Goal: Task Accomplishment & Management: Use online tool/utility

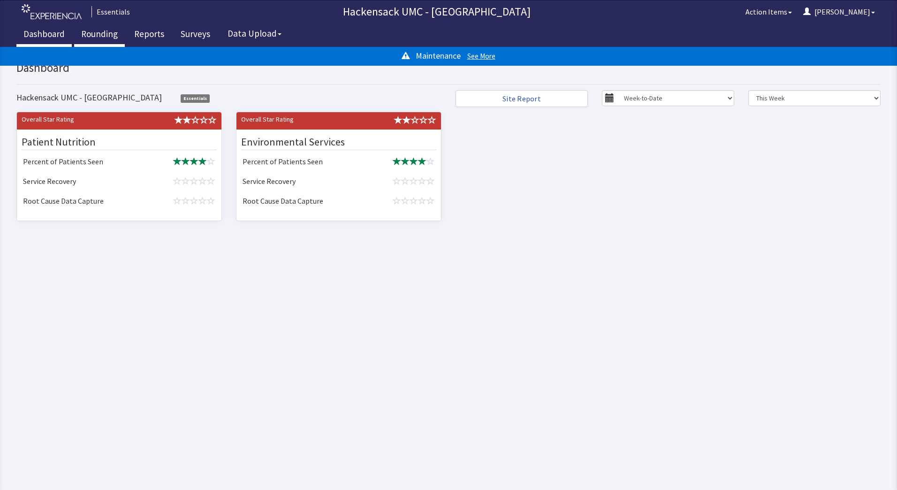
click at [94, 34] on link "Rounding" at bounding box center [99, 34] width 51 height 23
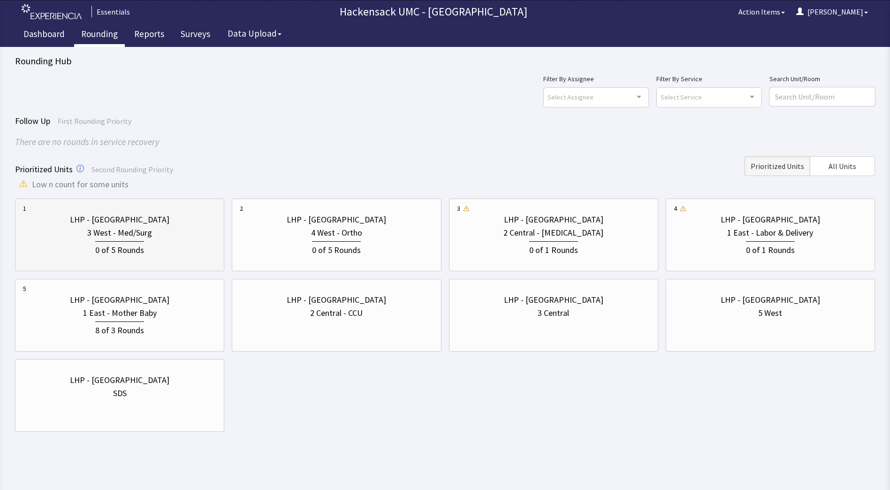
click at [186, 238] on div "3 West - Med/Surg" at bounding box center [119, 232] width 193 height 13
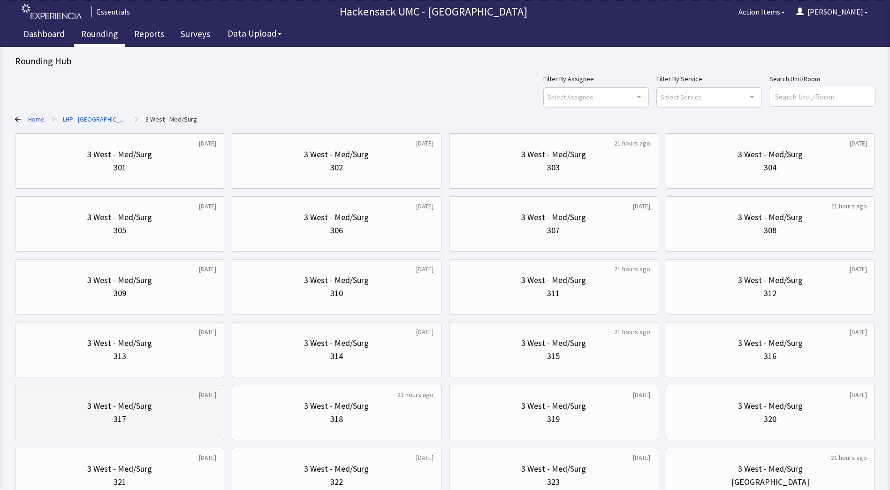
click at [183, 409] on div "3 West - Med/Surg" at bounding box center [119, 405] width 193 height 13
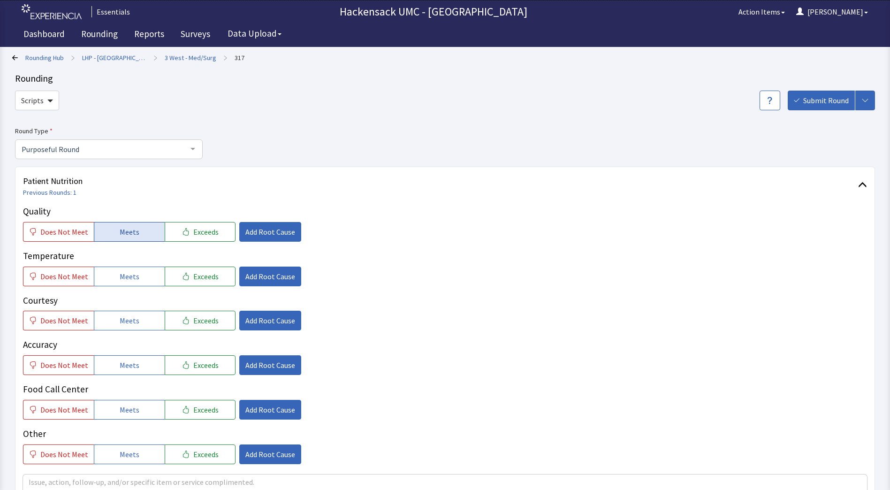
click at [134, 233] on span "Meets" at bounding box center [130, 231] width 20 height 11
click at [137, 271] on button "Meets" at bounding box center [129, 277] width 71 height 20
click at [138, 324] on button "Meets" at bounding box center [129, 321] width 71 height 20
click at [138, 368] on button "Meets" at bounding box center [129, 365] width 71 height 20
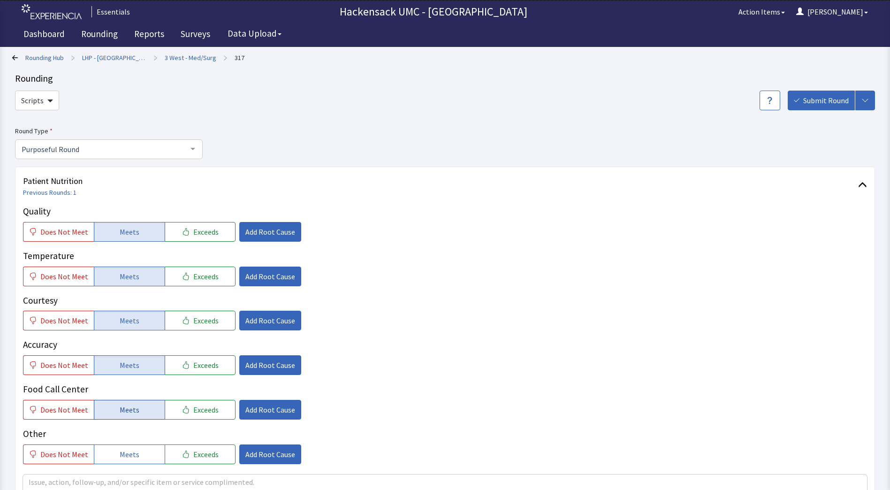
click at [134, 411] on span "Meets" at bounding box center [130, 409] width 20 height 11
click at [132, 461] on button "Meets" at bounding box center [129, 454] width 71 height 20
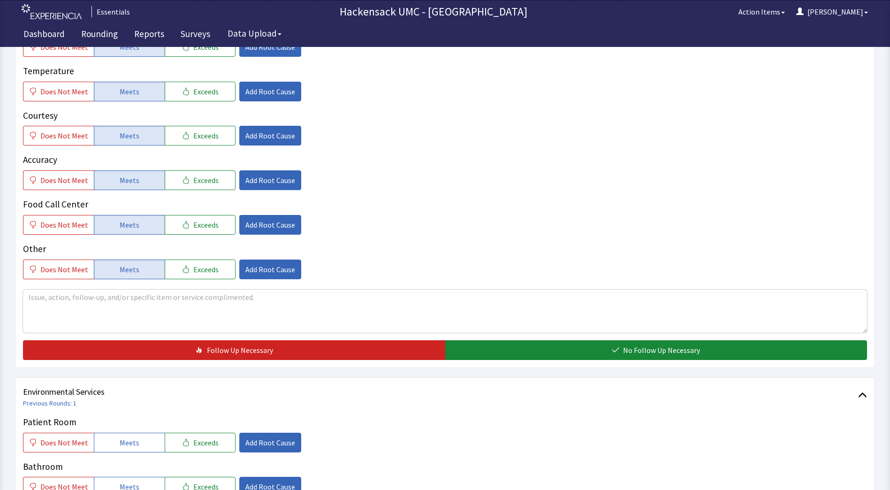
scroll to position [184, 0]
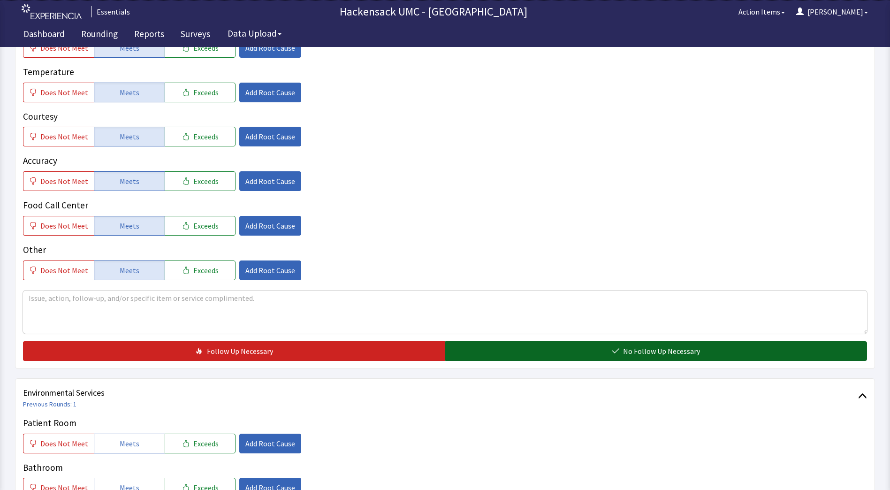
click at [488, 349] on button "No Follow Up Necessary" at bounding box center [656, 351] width 422 height 20
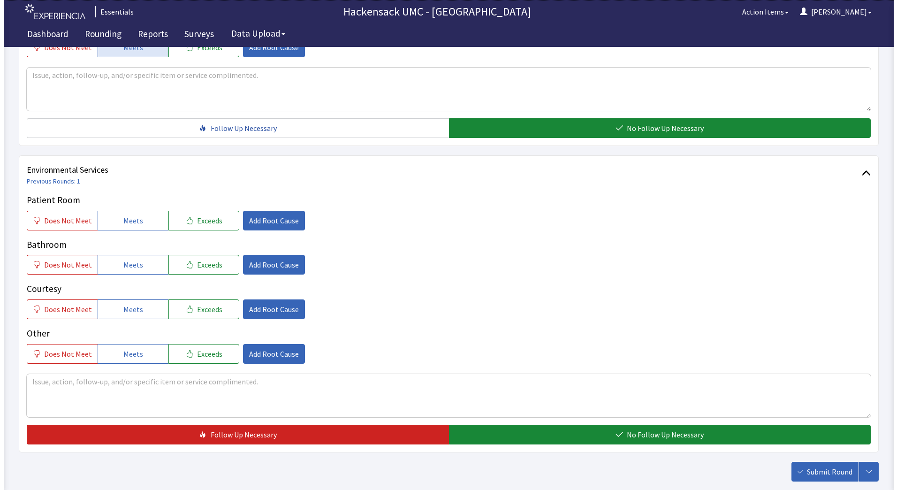
scroll to position [406, 0]
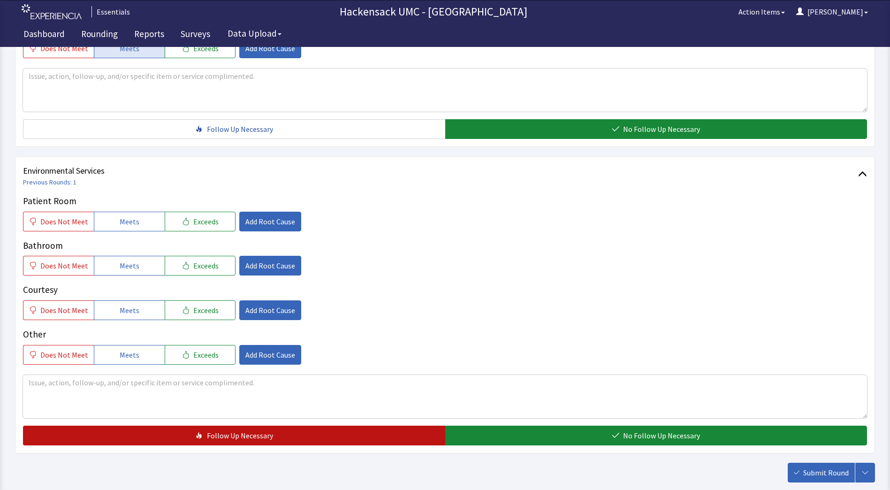
click at [152, 437] on button "Follow Up Necessary" at bounding box center [234, 436] width 422 height 20
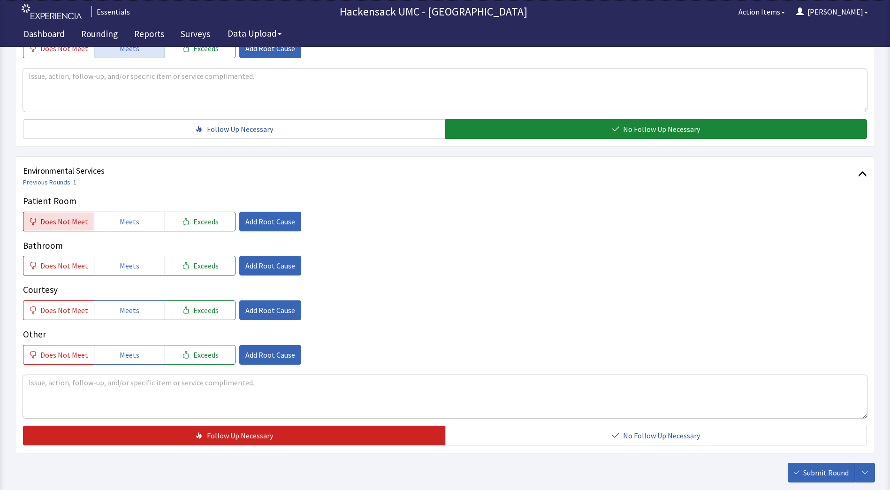
click at [43, 220] on span "Does Not Meet" at bounding box center [64, 221] width 48 height 11
click at [267, 218] on span "Add Root Cause" at bounding box center [270, 221] width 50 height 11
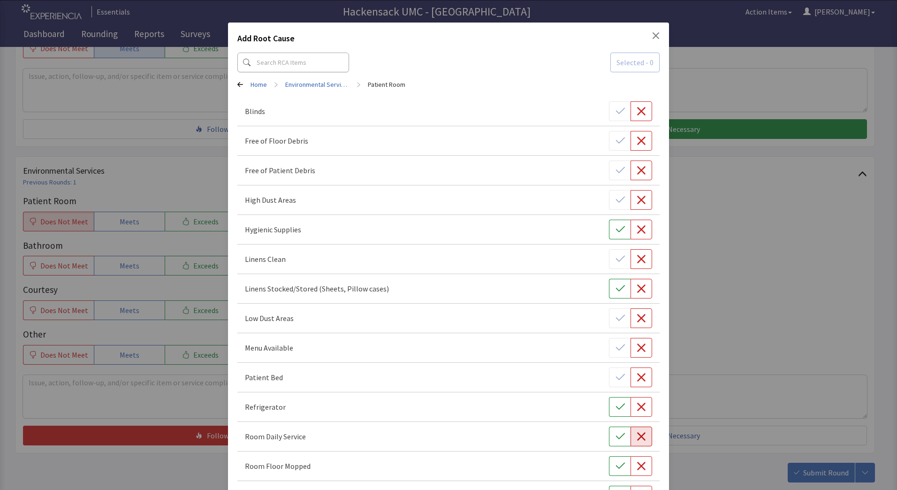
click at [639, 438] on icon "button" at bounding box center [641, 436] width 8 height 8
click at [641, 469] on button "button" at bounding box center [642, 466] width 22 height 20
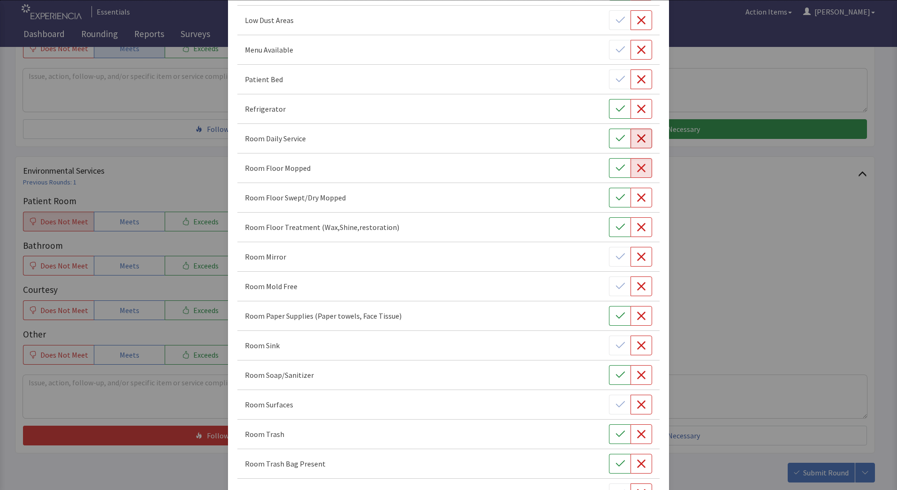
scroll to position [307, 0]
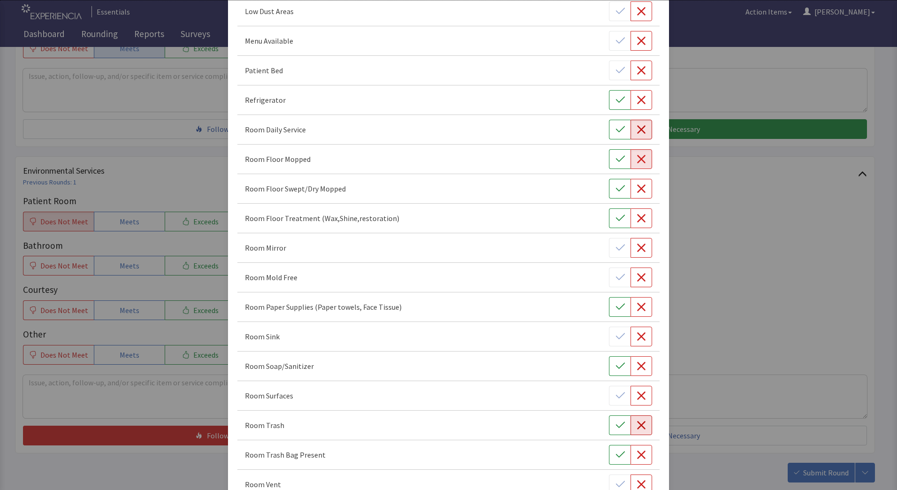
click at [639, 429] on icon "button" at bounding box center [641, 425] width 9 height 9
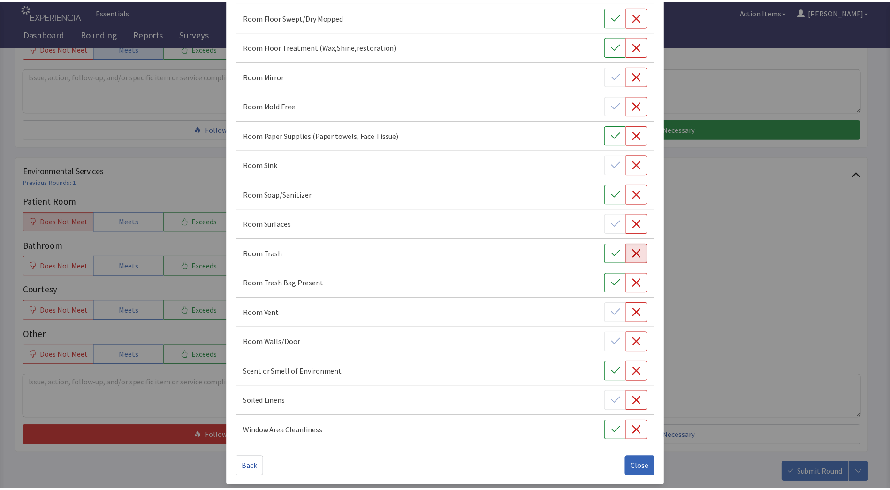
scroll to position [483, 0]
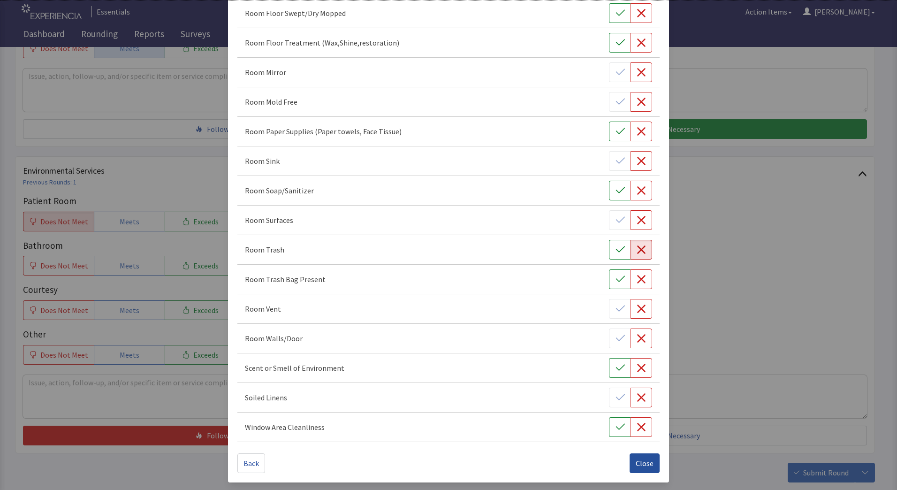
click at [643, 467] on span "Close" at bounding box center [645, 463] width 18 height 11
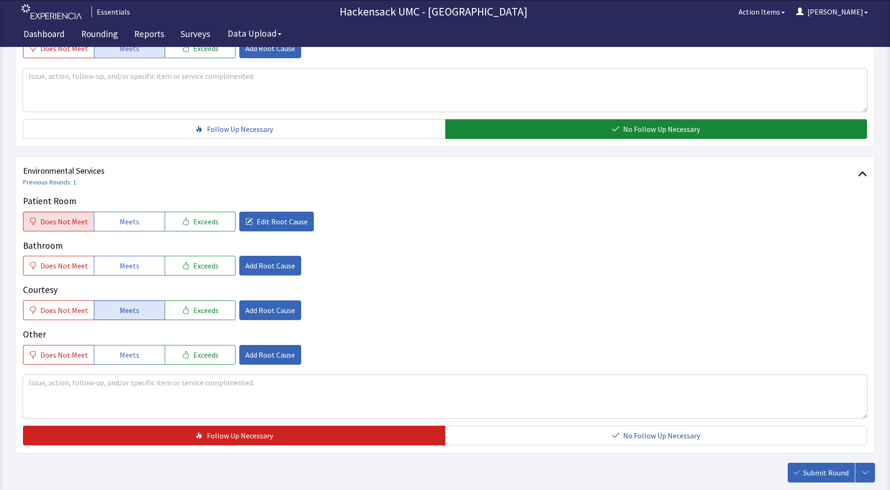
click at [129, 312] on span "Meets" at bounding box center [130, 310] width 20 height 11
click at [72, 352] on span "Does Not Meet" at bounding box center [64, 354] width 48 height 11
click at [262, 362] on button "Add Root Cause" at bounding box center [270, 355] width 62 height 20
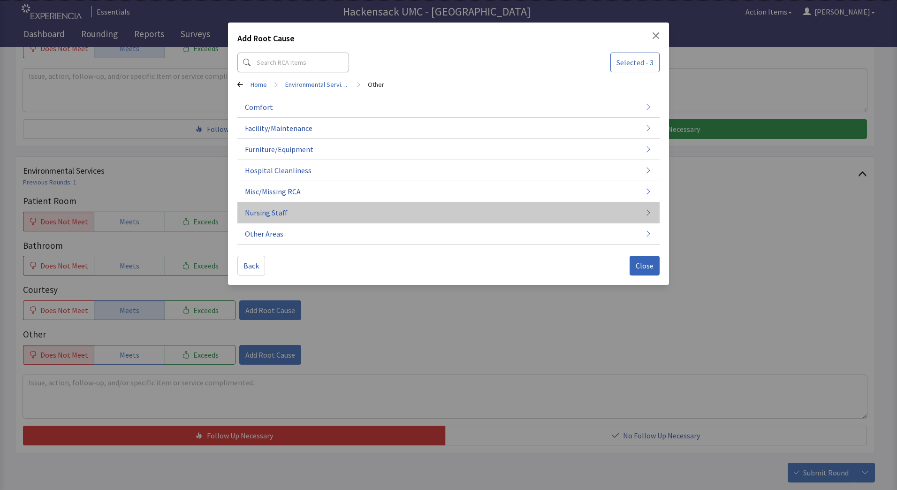
click at [284, 214] on span "Nursing Staff" at bounding box center [266, 212] width 43 height 11
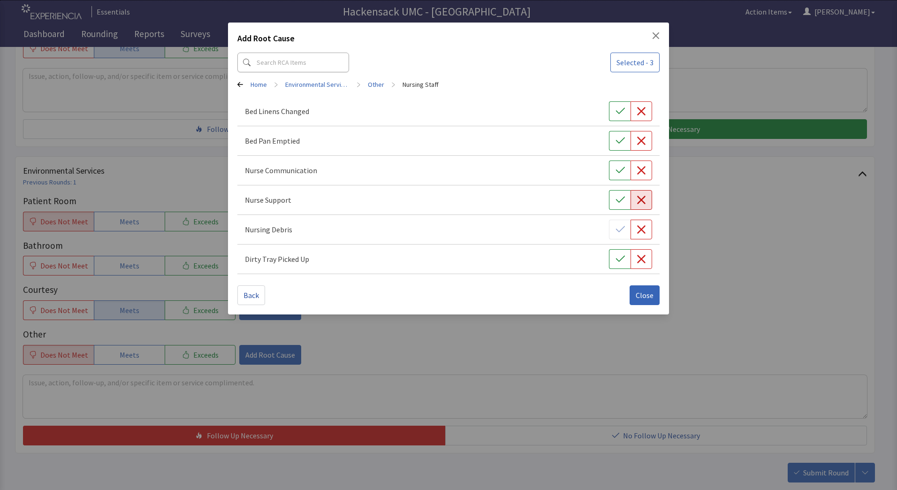
click at [637, 200] on icon "button" at bounding box center [641, 199] width 9 height 9
click at [650, 294] on span "Close" at bounding box center [645, 295] width 18 height 11
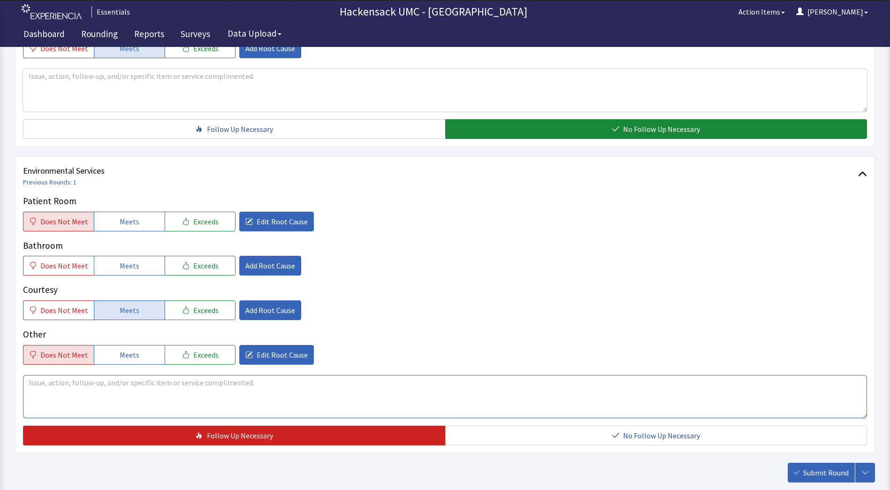
click at [214, 391] on textarea at bounding box center [445, 396] width 844 height 43
click at [138, 260] on button "Meets" at bounding box center [129, 266] width 71 height 20
click at [109, 381] on textarea at bounding box center [445, 396] width 844 height 43
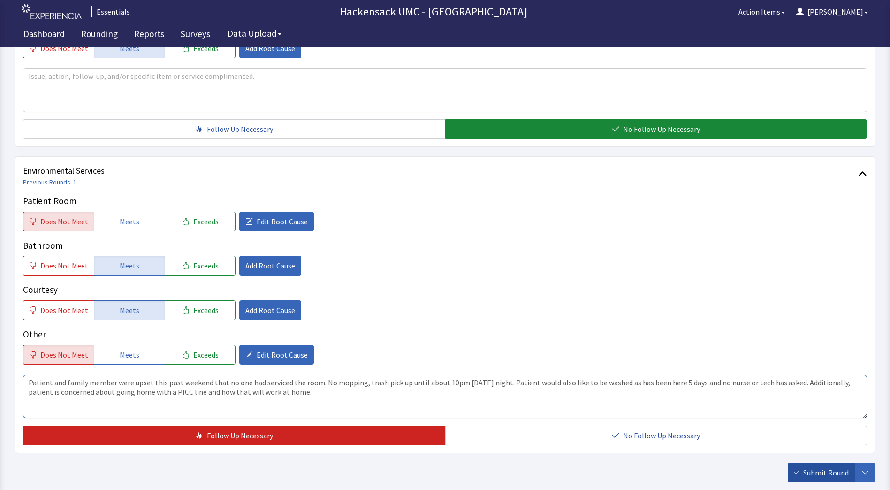
type textarea "Patient and family member were upset this past weekend that no one had serviced…"
click at [811, 470] on span "Submit Round" at bounding box center [827, 472] width 46 height 11
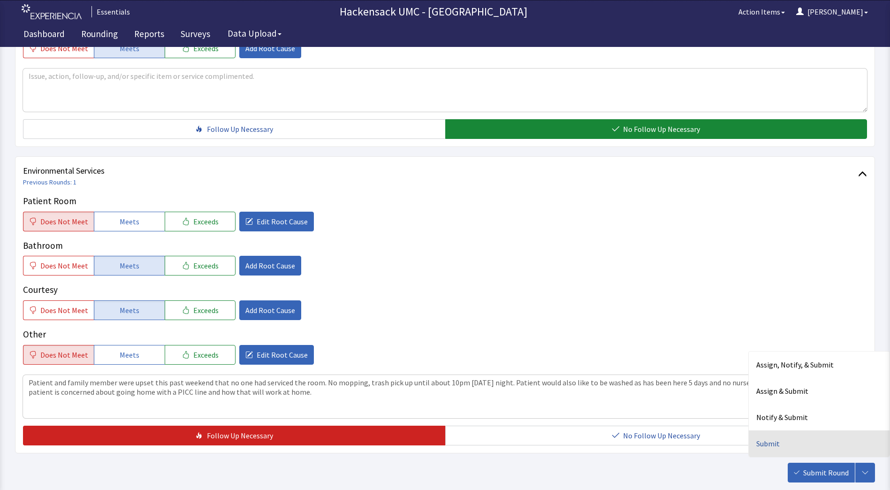
click at [770, 444] on div "Submit" at bounding box center [819, 443] width 141 height 26
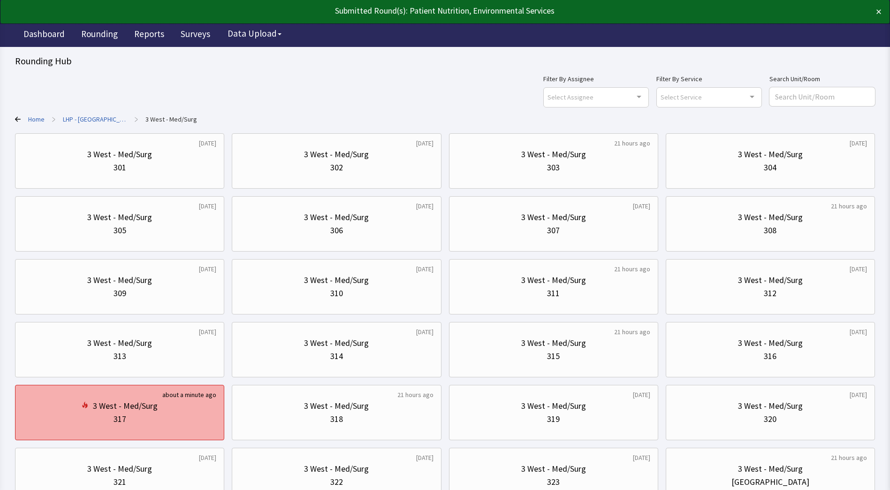
click at [159, 416] on div "317" at bounding box center [119, 419] width 193 height 13
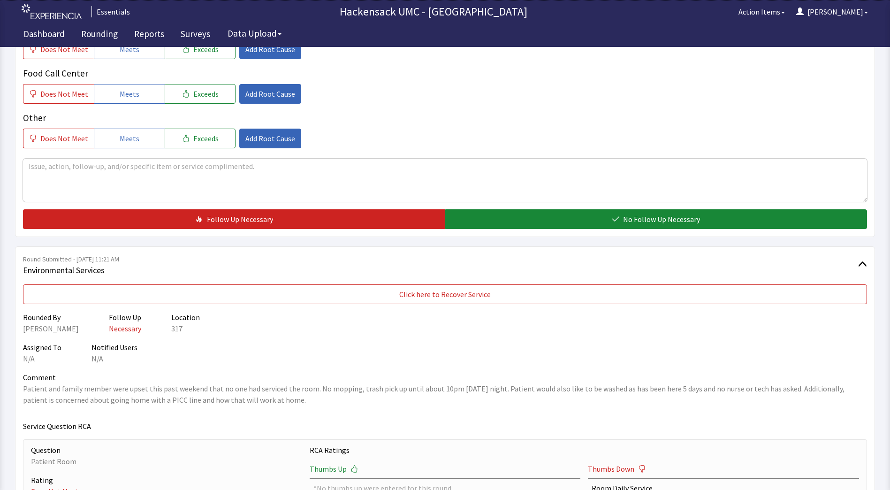
scroll to position [318, 0]
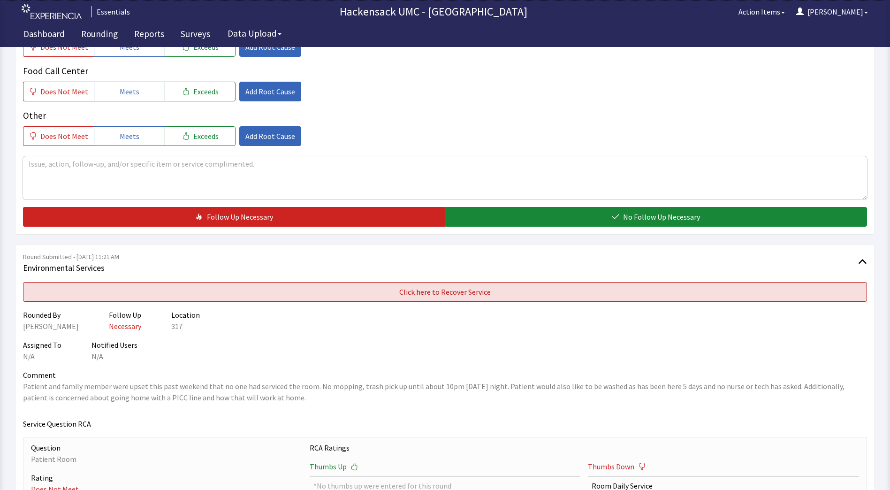
click at [592, 291] on button "Click here to Recover Service" at bounding box center [445, 292] width 844 height 20
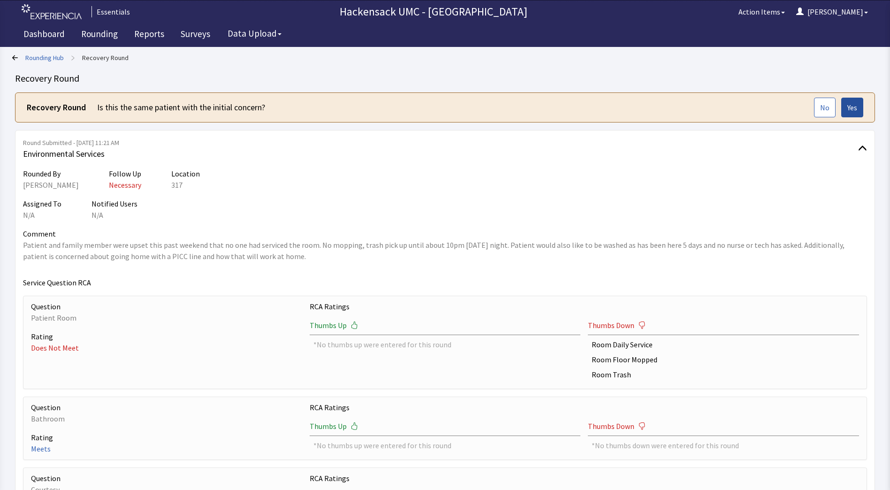
click at [851, 110] on span "Yes" at bounding box center [853, 107] width 10 height 11
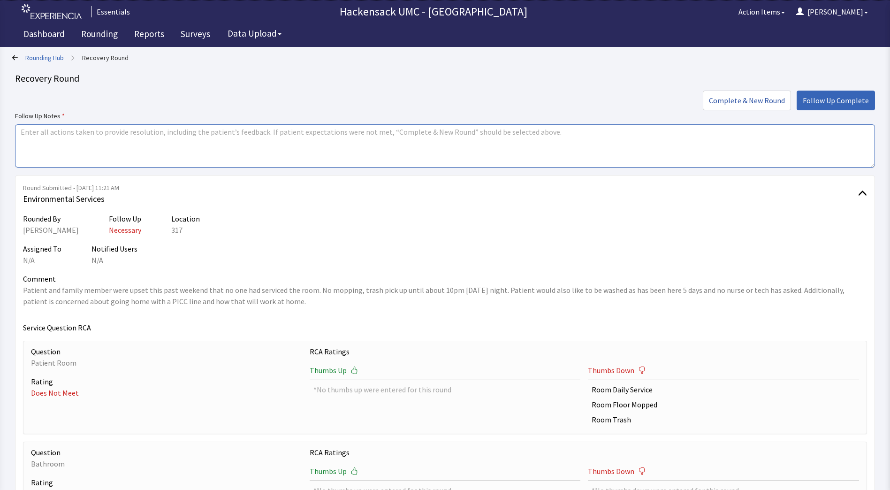
click at [283, 135] on textarea at bounding box center [445, 145] width 860 height 43
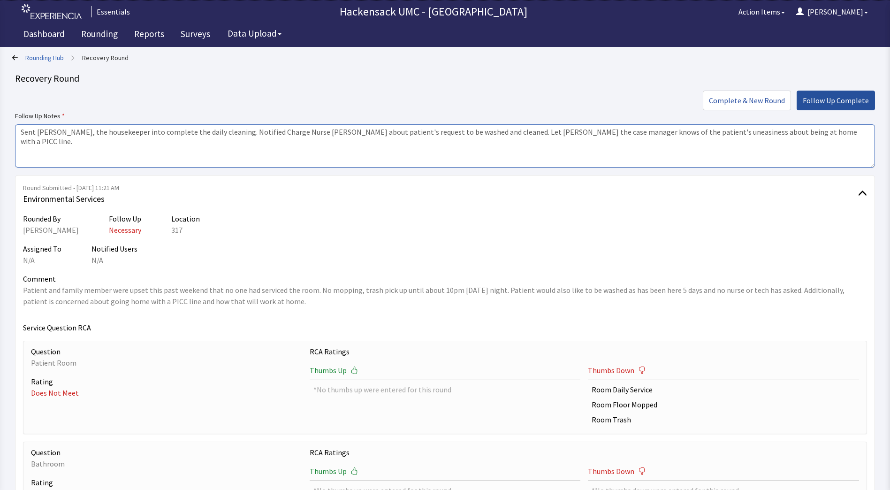
type textarea "Sent Larry, the housekeeper into complete the daily cleaning. Notified Charge N…"
click at [839, 108] on button "Follow Up Complete" at bounding box center [836, 101] width 78 height 20
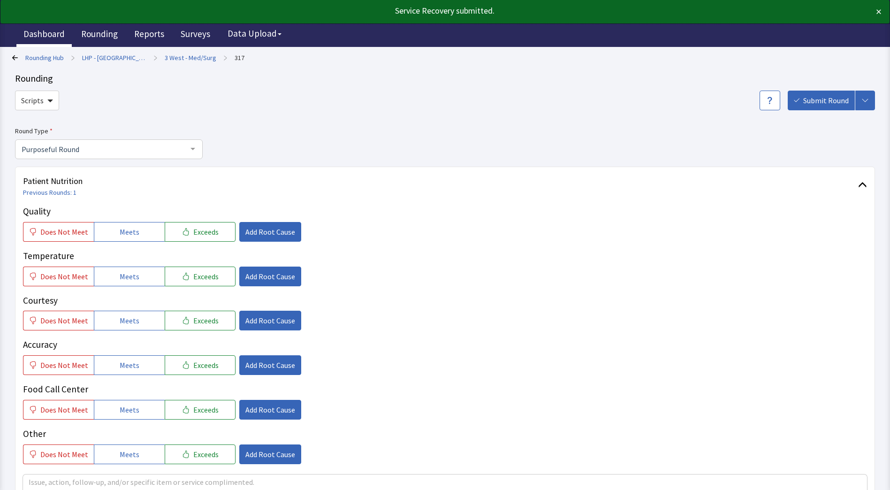
click at [41, 38] on link "Dashboard" at bounding box center [43, 34] width 55 height 23
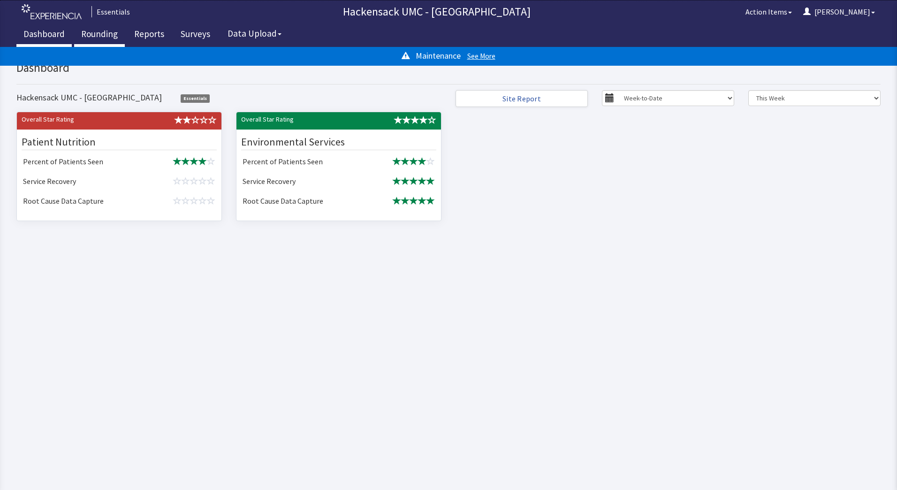
click at [108, 32] on link "Rounding" at bounding box center [99, 34] width 51 height 23
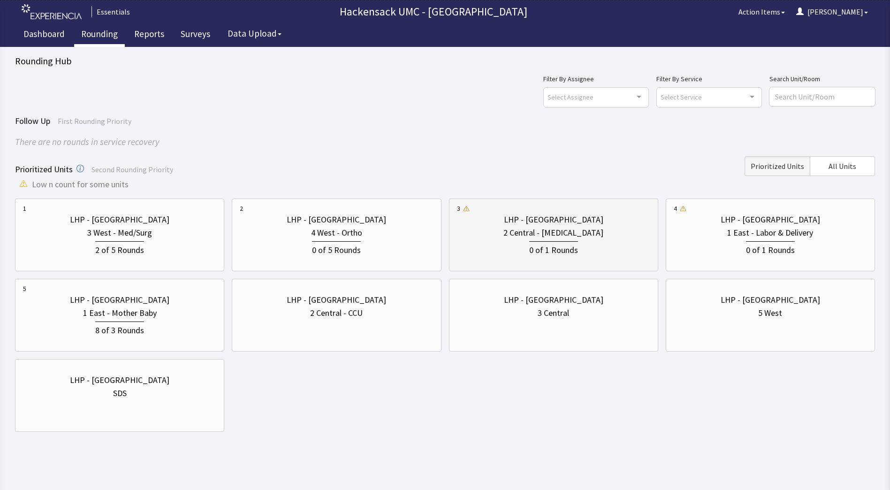
click at [536, 237] on div "2 Central - [MEDICAL_DATA]" at bounding box center [554, 232] width 100 height 13
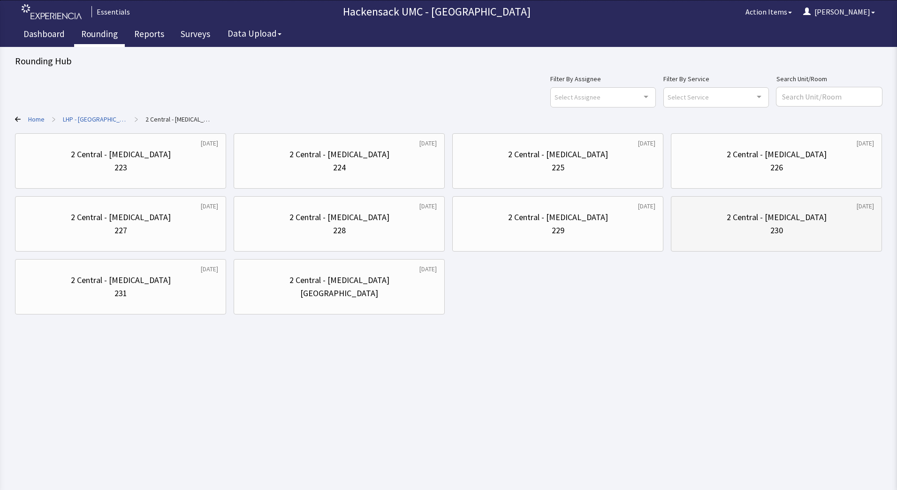
click at [772, 217] on div "2 Central - [MEDICAL_DATA]" at bounding box center [777, 217] width 100 height 13
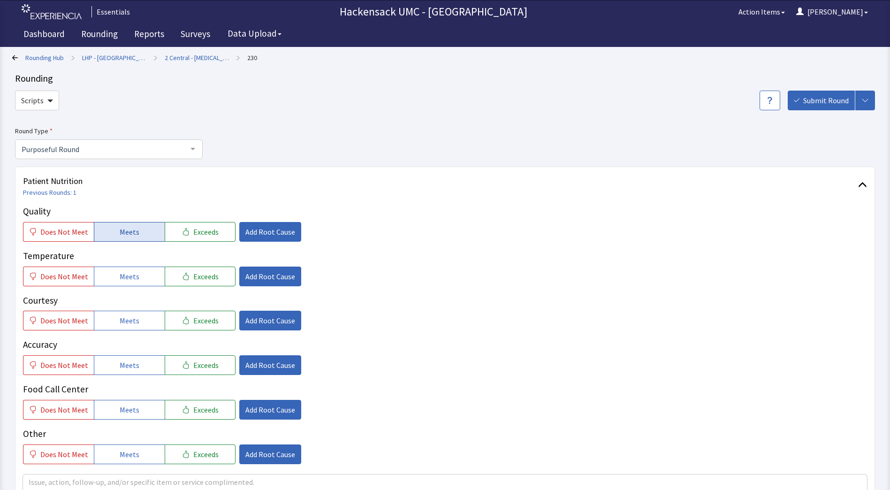
click at [140, 235] on button "Meets" at bounding box center [129, 232] width 71 height 20
click at [132, 282] on button "Meets" at bounding box center [129, 277] width 71 height 20
click at [121, 330] on button "Meets" at bounding box center [129, 321] width 71 height 20
click at [123, 367] on span "Meets" at bounding box center [130, 365] width 20 height 11
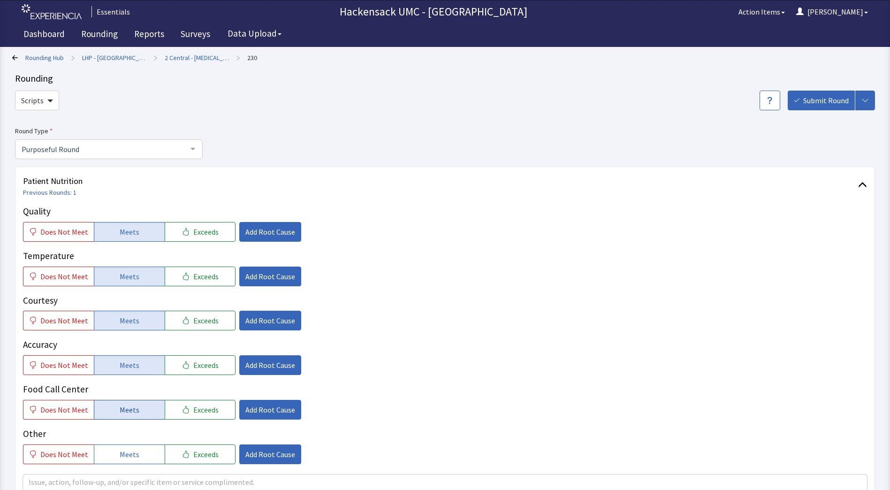
click at [123, 410] on span "Meets" at bounding box center [130, 409] width 20 height 11
click at [127, 454] on span "Meets" at bounding box center [130, 454] width 20 height 11
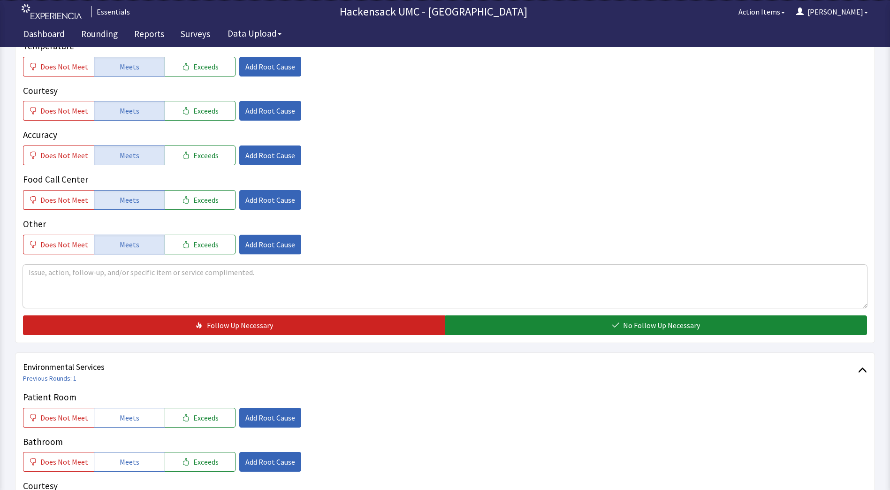
scroll to position [212, 0]
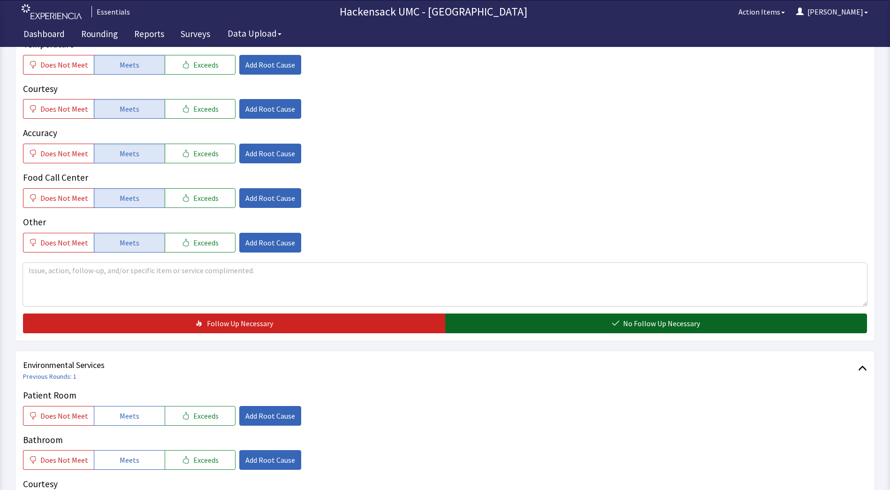
click at [575, 329] on button "No Follow Up Necessary" at bounding box center [656, 324] width 422 height 20
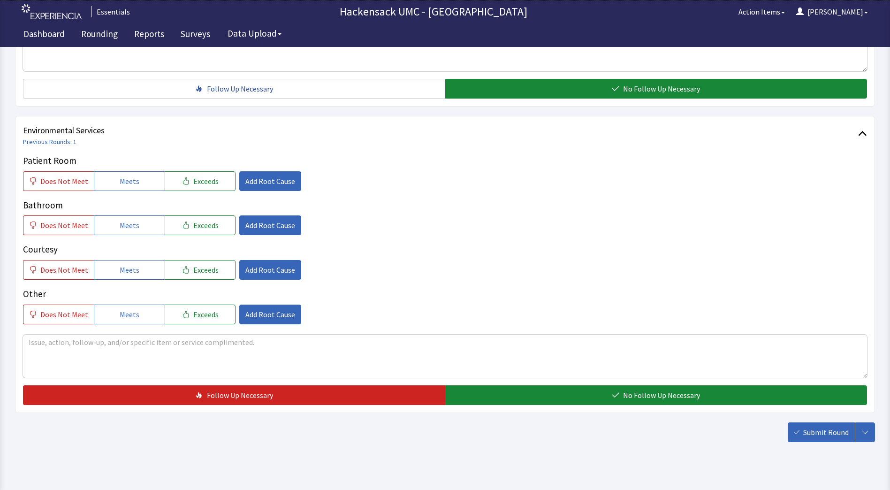
scroll to position [444, 0]
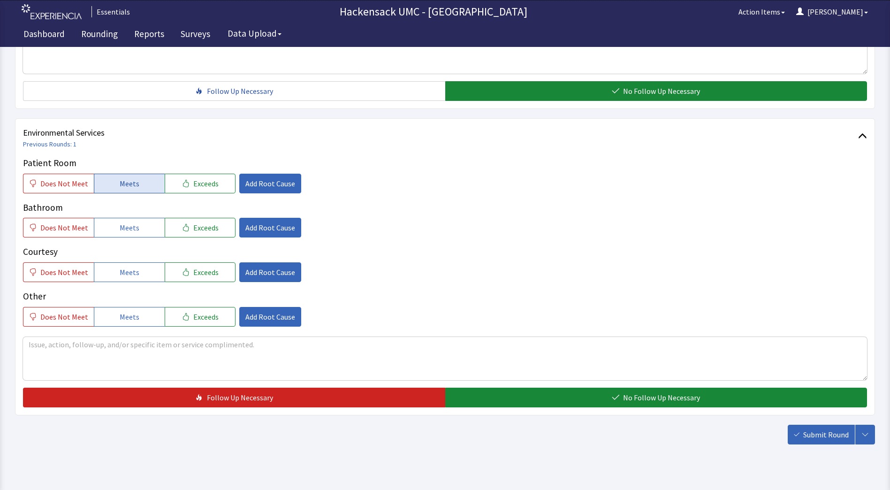
click at [146, 184] on button "Meets" at bounding box center [129, 184] width 71 height 20
click at [138, 235] on button "Meets" at bounding box center [129, 228] width 71 height 20
click at [133, 275] on span "Meets" at bounding box center [130, 272] width 20 height 11
click at [141, 322] on button "Meets" at bounding box center [129, 317] width 71 height 20
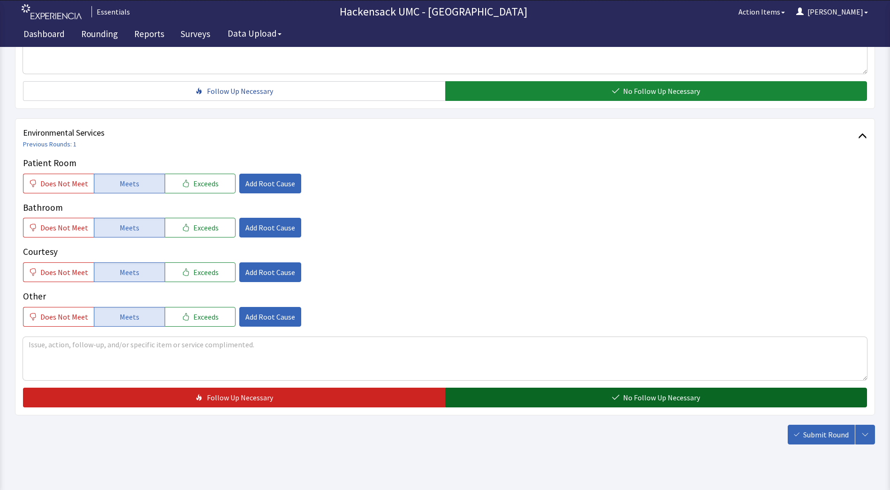
click at [542, 400] on button "No Follow Up Necessary" at bounding box center [656, 398] width 422 height 20
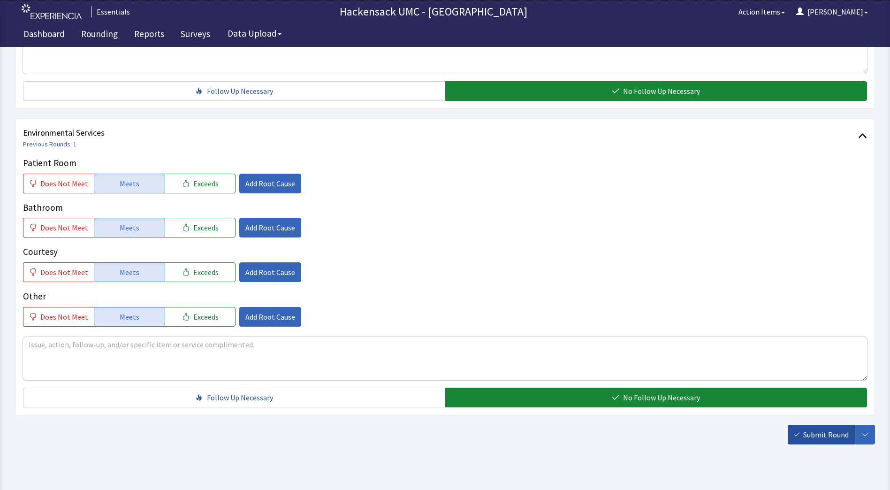
click at [827, 438] on span "Submit Round" at bounding box center [827, 434] width 46 height 11
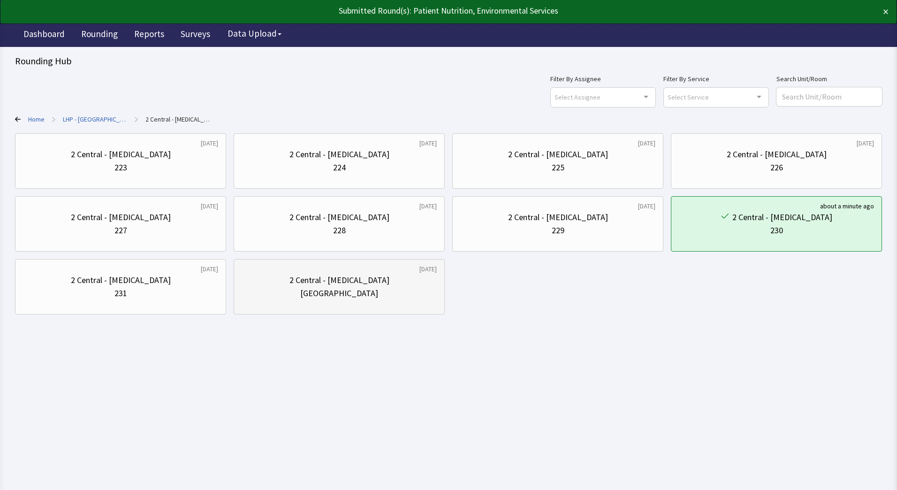
click at [330, 280] on div "2 Central - [MEDICAL_DATA]" at bounding box center [340, 280] width 100 height 13
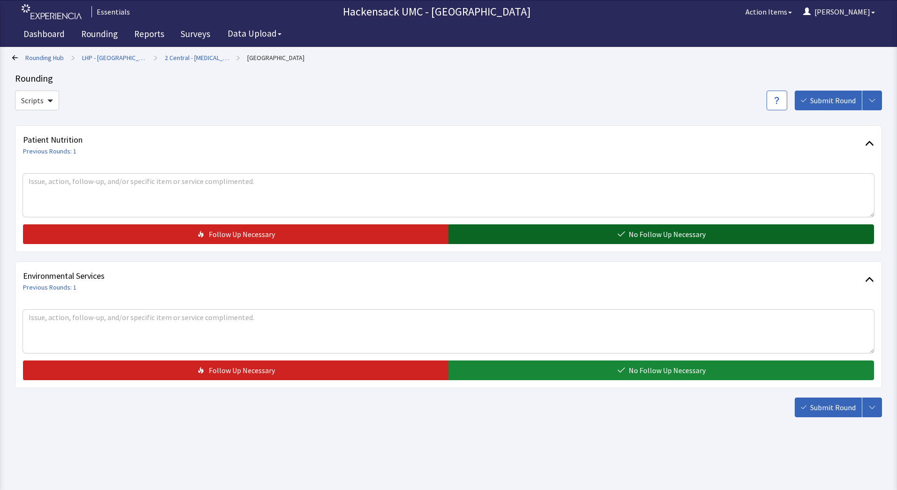
click at [521, 229] on button "No Follow Up Necessary" at bounding box center [662, 234] width 426 height 20
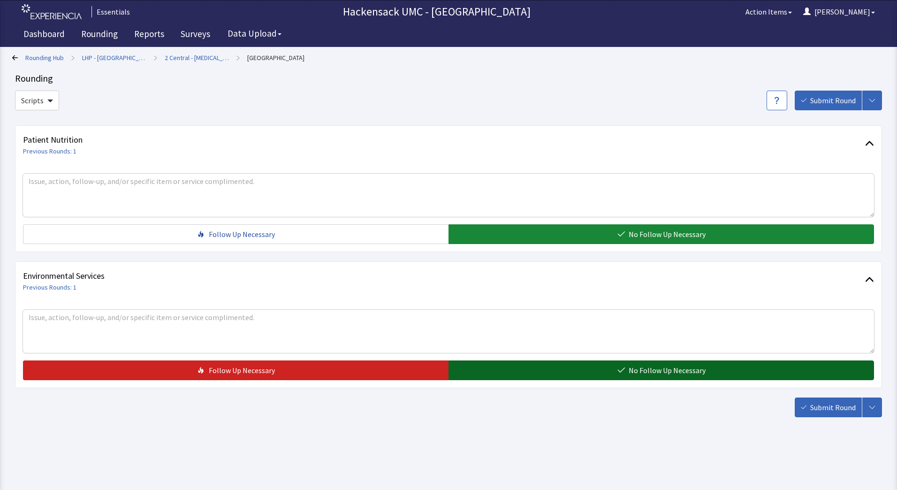
click at [489, 375] on button "No Follow Up Necessary" at bounding box center [662, 370] width 426 height 20
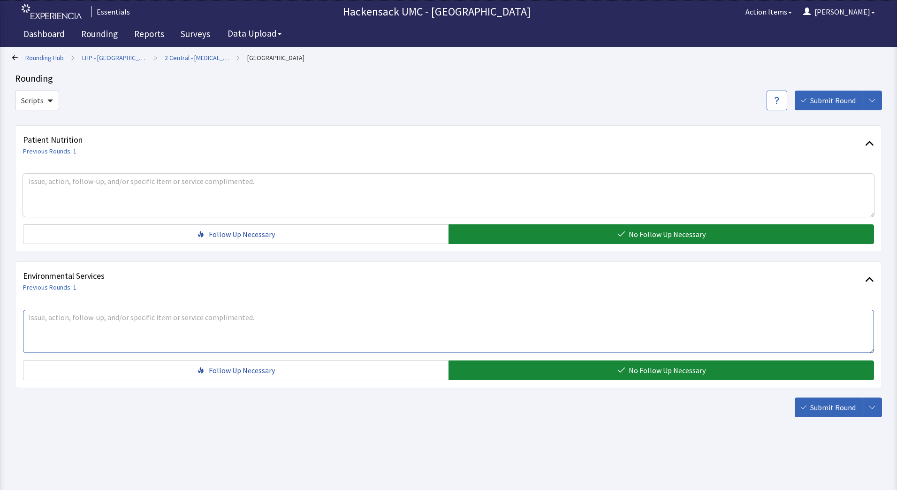
click at [286, 327] on textarea at bounding box center [448, 331] width 851 height 43
type textarea "[PERSON_NAME] - the bed in 224 is not working need to exchange."
click at [835, 409] on span "Submit Round" at bounding box center [834, 407] width 46 height 11
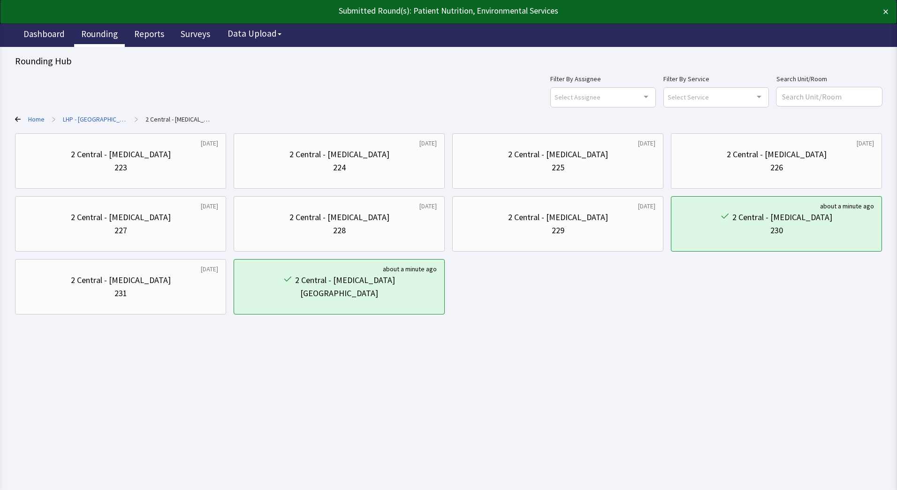
click at [100, 40] on link "Rounding" at bounding box center [99, 34] width 51 height 23
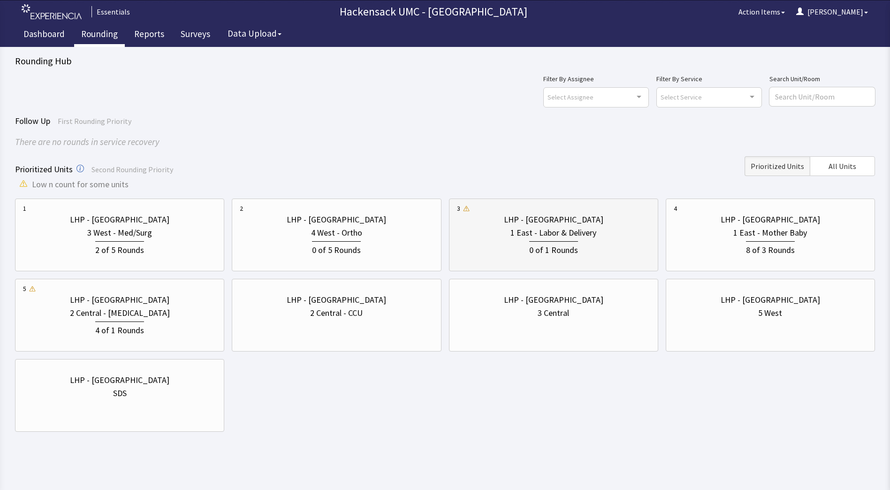
click at [568, 251] on div "0 of 1 Rounds" at bounding box center [553, 248] width 49 height 15
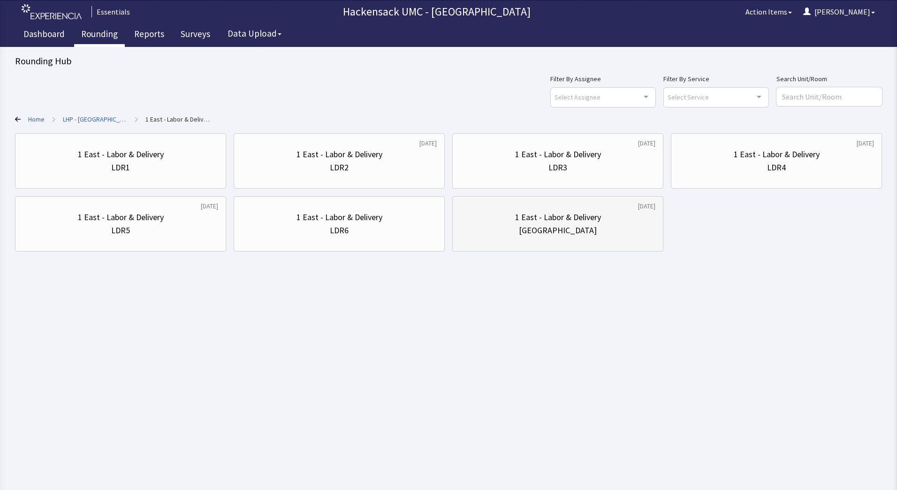
click at [564, 223] on div "1 East - Labor & Delivery" at bounding box center [558, 217] width 86 height 13
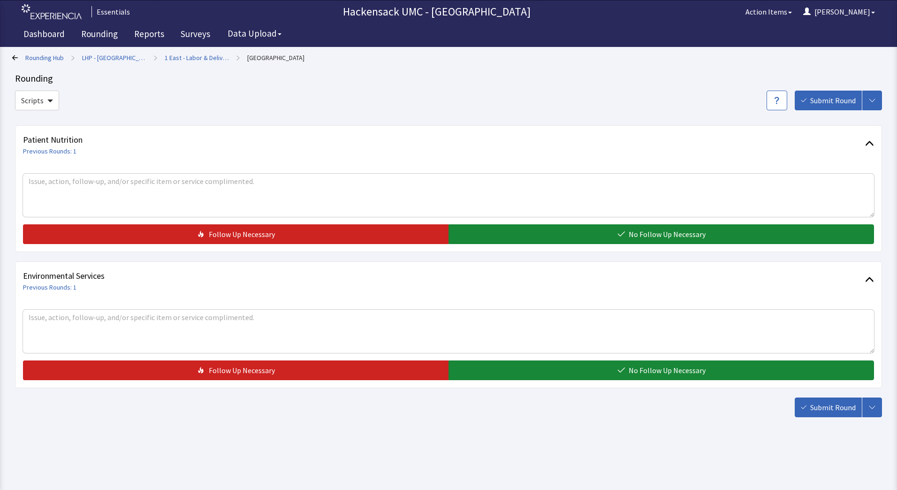
click at [552, 233] on button "No Follow Up Necessary" at bounding box center [662, 234] width 426 height 20
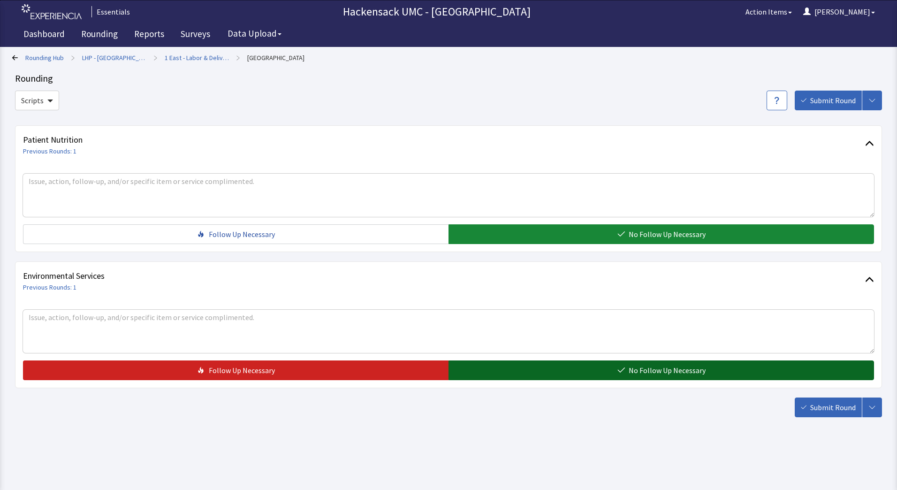
click at [525, 368] on button "No Follow Up Necessary" at bounding box center [662, 370] width 426 height 20
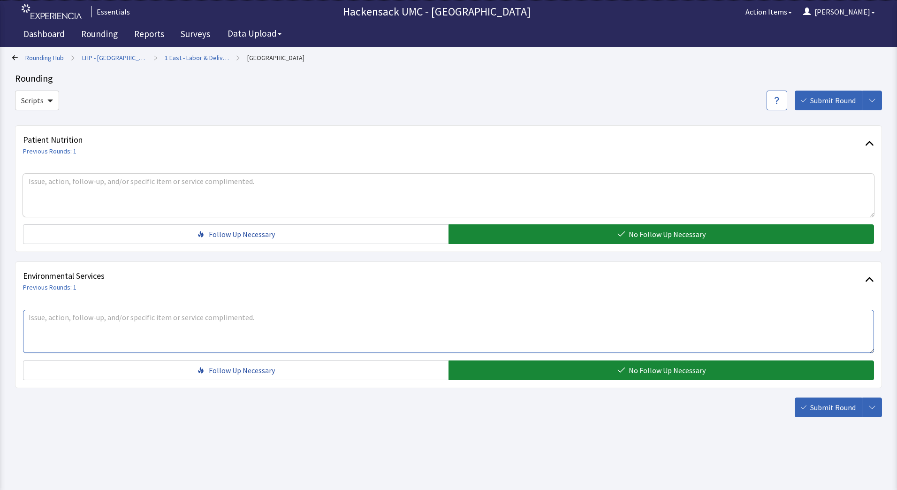
click at [310, 331] on textarea at bounding box center [448, 331] width 851 height 43
type textarea "t"
type textarea "Spoke to [GEOGRAPHIC_DATA] regarding mouse sighting in the [MEDICAL_DATA] unit …"
click at [822, 407] on span "Submit Round" at bounding box center [834, 407] width 46 height 11
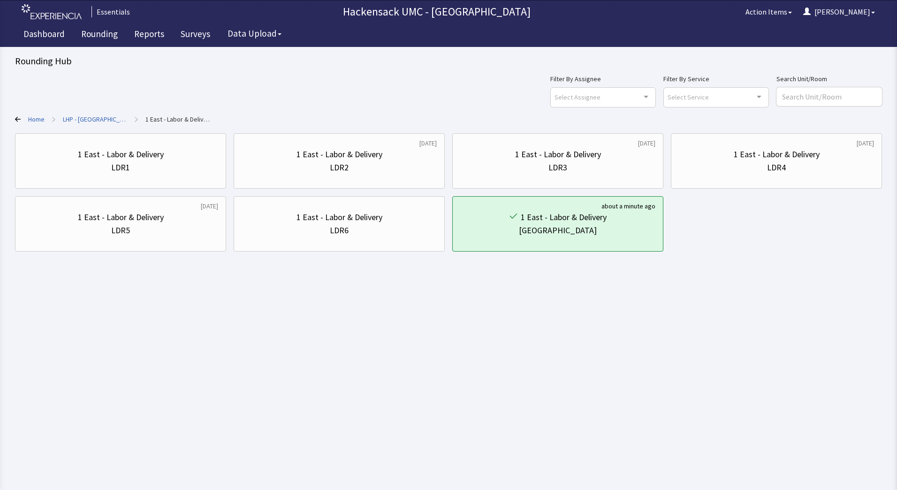
click at [18, 119] on icon at bounding box center [18, 119] width 6 height 5
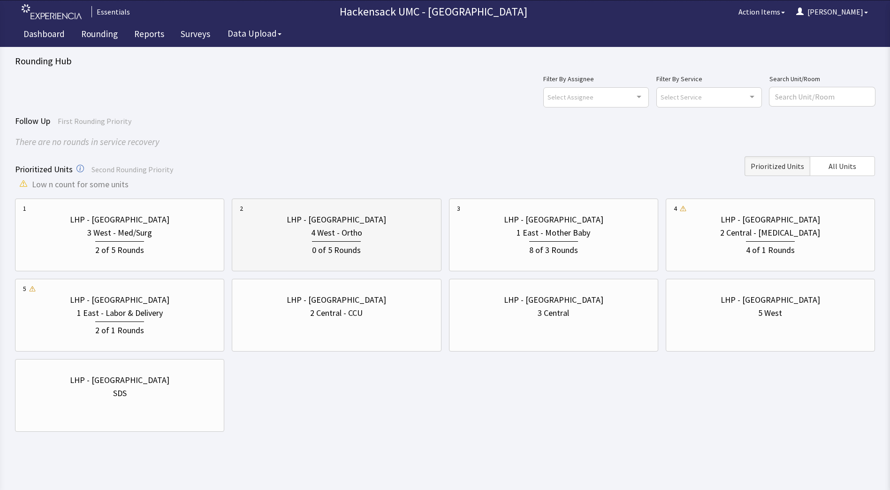
click at [381, 236] on div "4 West - Ortho" at bounding box center [336, 232] width 193 height 13
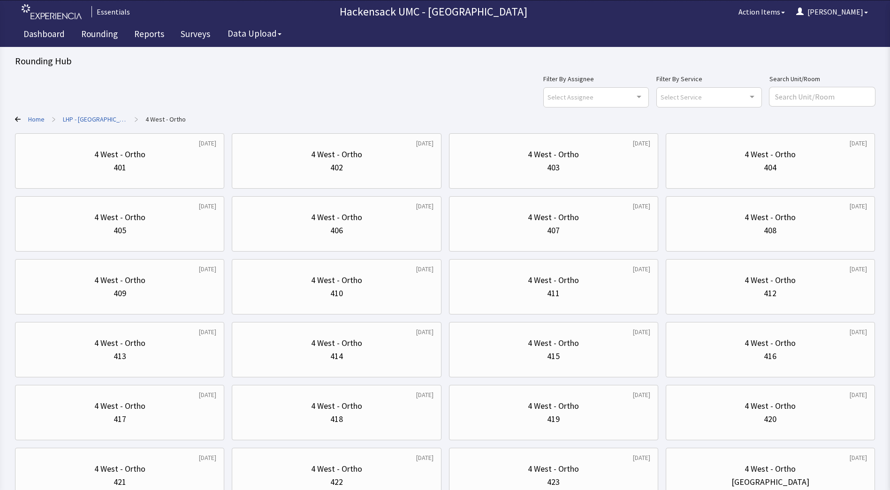
scroll to position [75, 0]
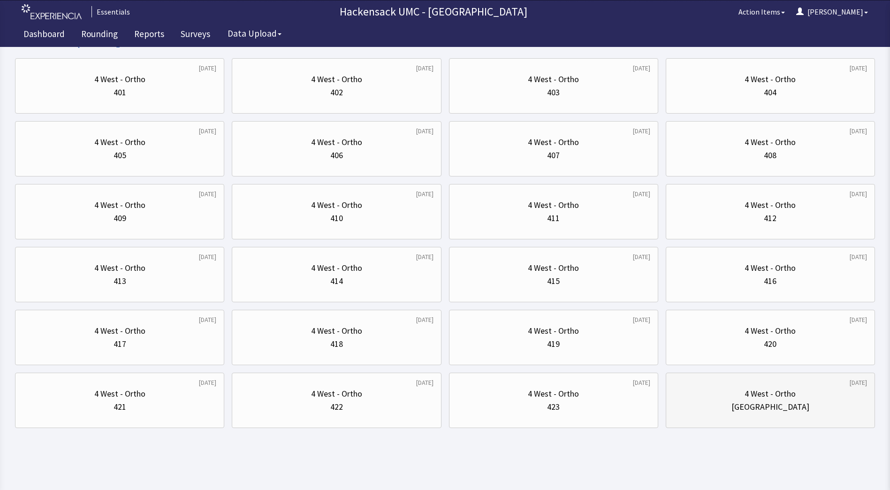
click at [741, 414] on div "4 West - Ortho Nurse Station" at bounding box center [770, 400] width 193 height 45
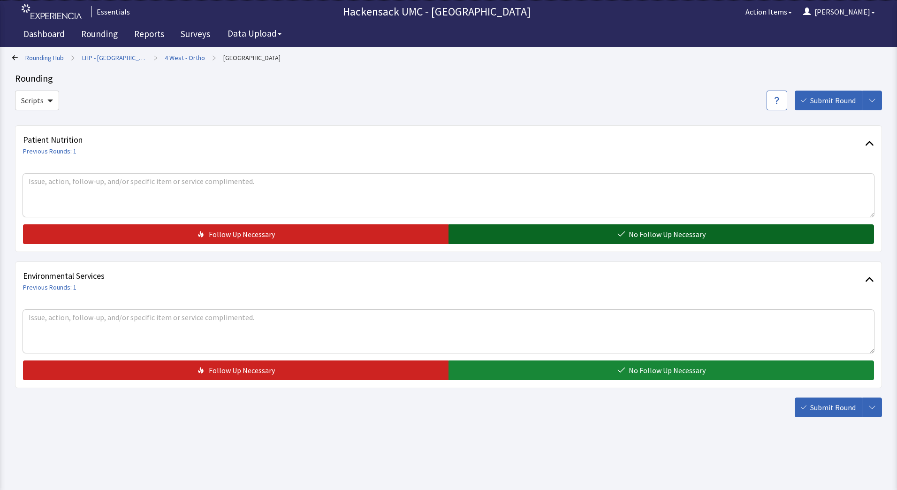
click at [572, 240] on button "No Follow Up Necessary" at bounding box center [662, 234] width 426 height 20
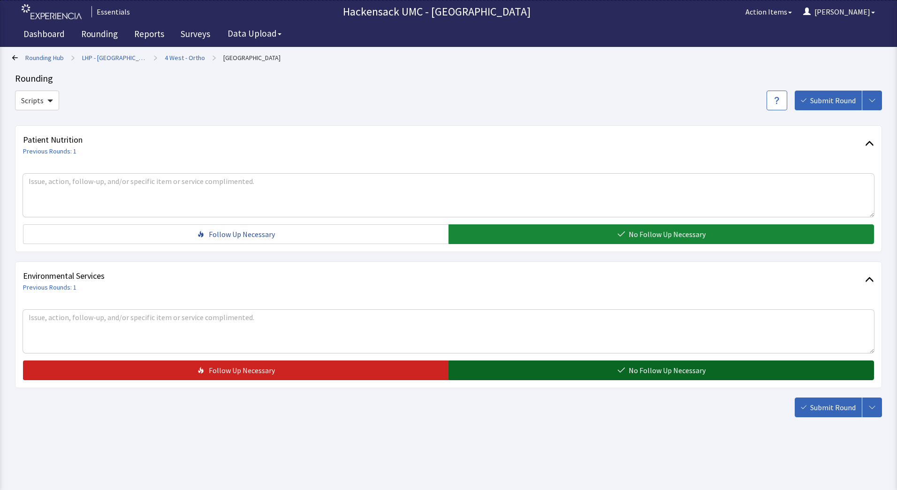
click at [527, 375] on button "No Follow Up Necessary" at bounding box center [662, 370] width 426 height 20
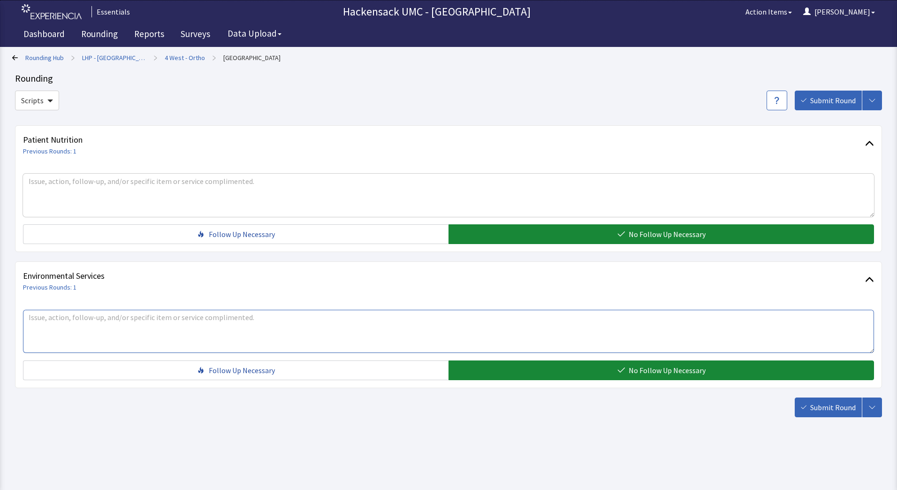
click at [285, 325] on textarea at bounding box center [448, 331] width 851 height 43
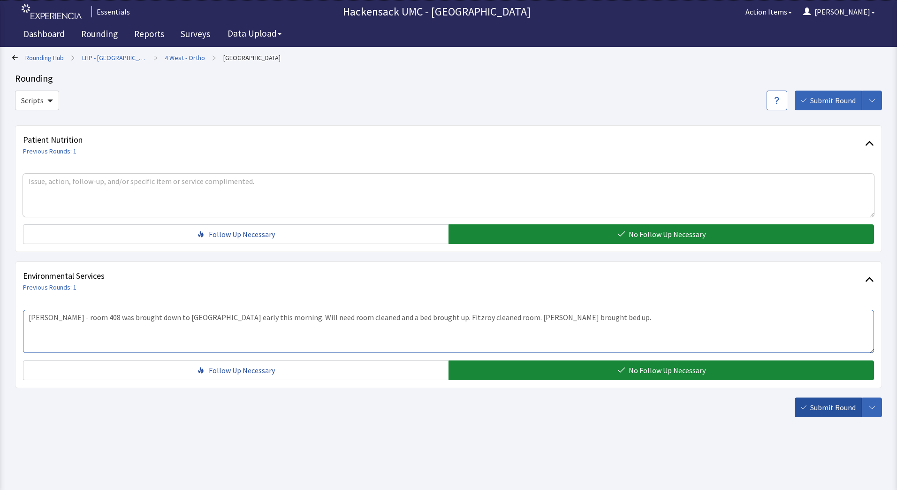
type textarea "Charisse - room 408 was brought down to ICU early this morning. Will need room …"
click at [836, 402] on span "Submit Round" at bounding box center [834, 407] width 46 height 11
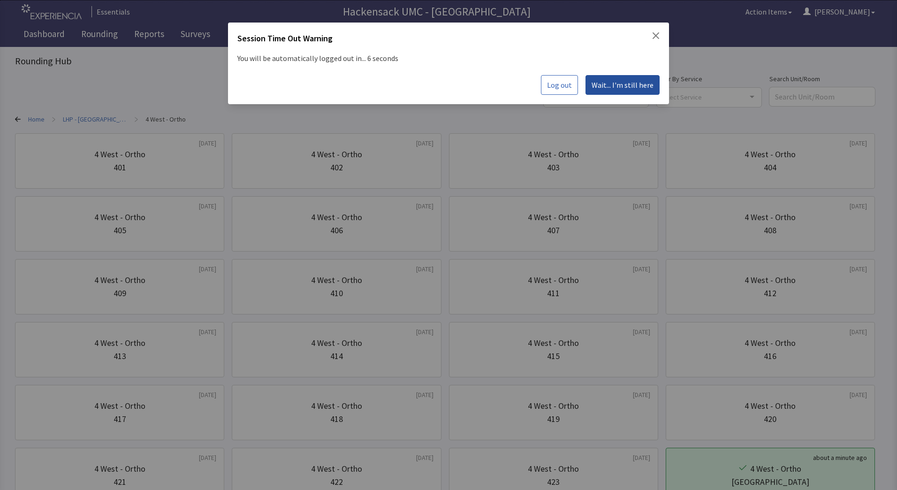
click at [622, 87] on span "Wait... I'm still here" at bounding box center [623, 84] width 62 height 11
